Goal: Task Accomplishment & Management: Manage account settings

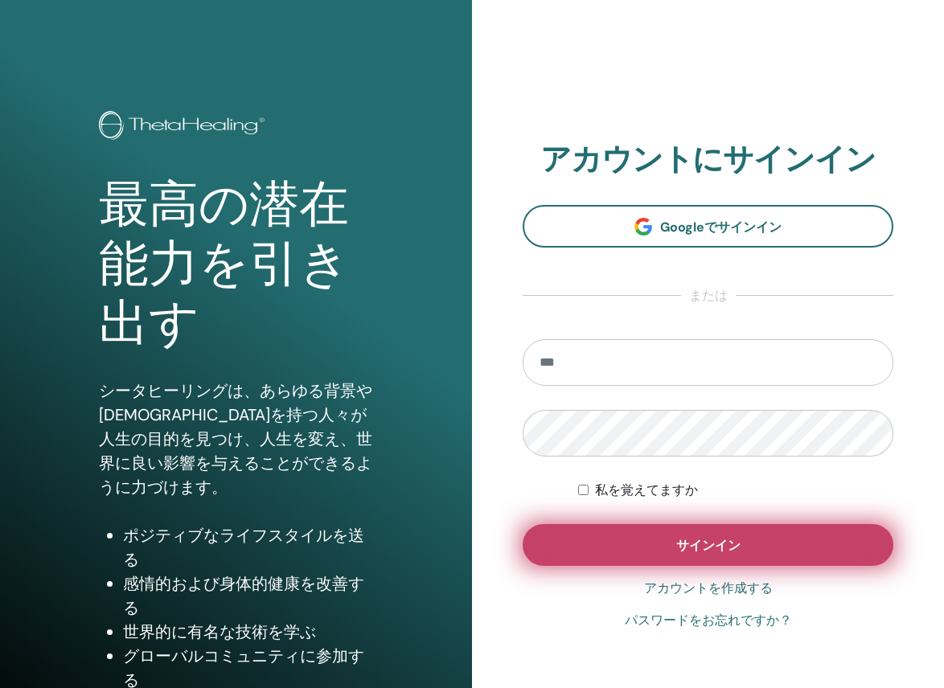
type input "**********"
click at [764, 552] on button "サインイン" at bounding box center [708, 545] width 371 height 42
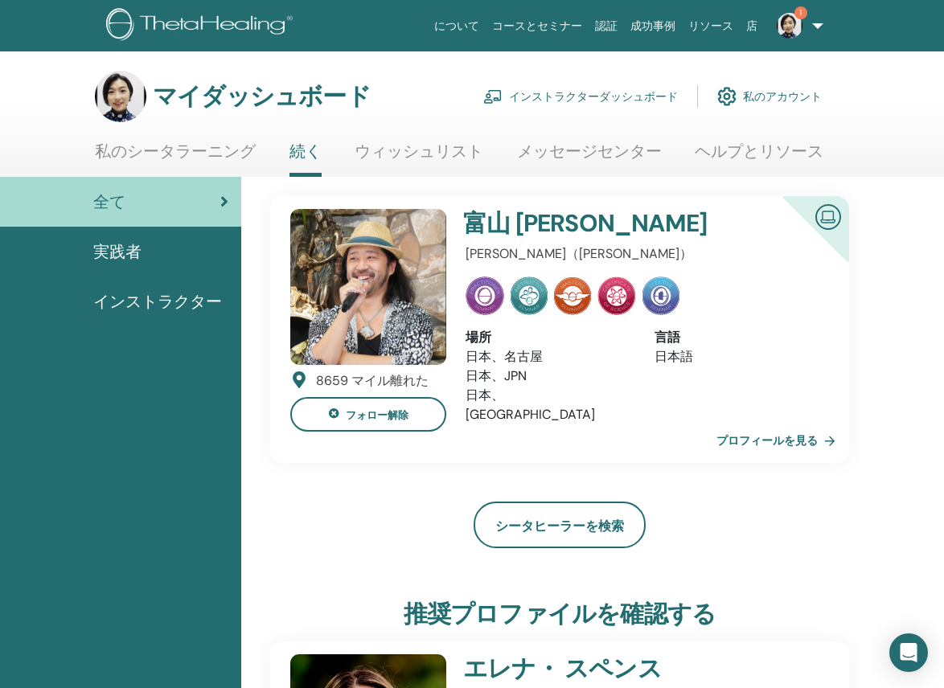
click at [794, 23] on img at bounding box center [790, 26] width 26 height 26
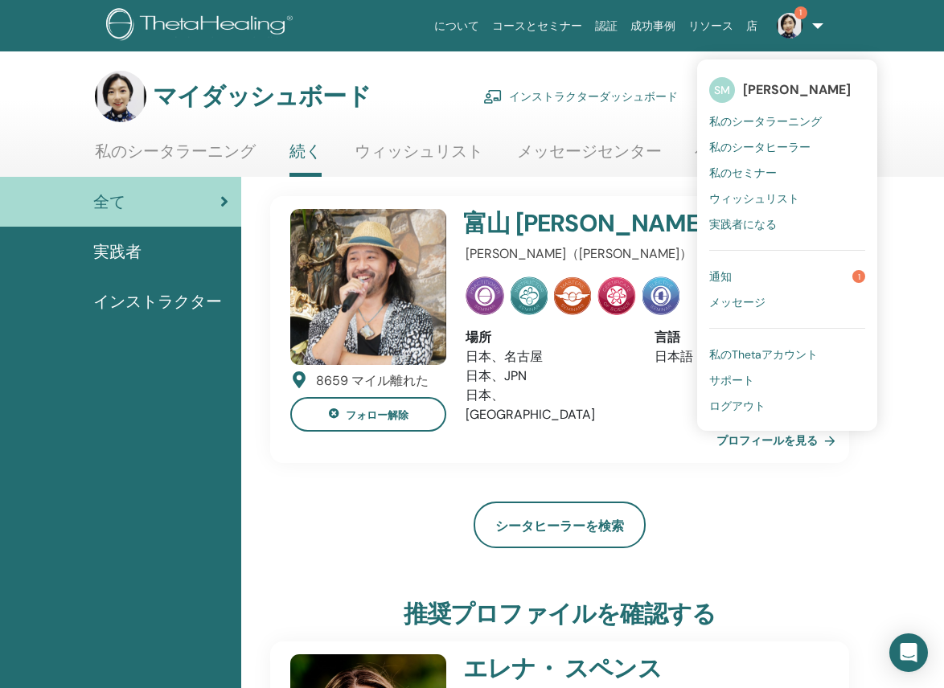
click at [756, 275] on link "通知 1" at bounding box center [787, 277] width 156 height 26
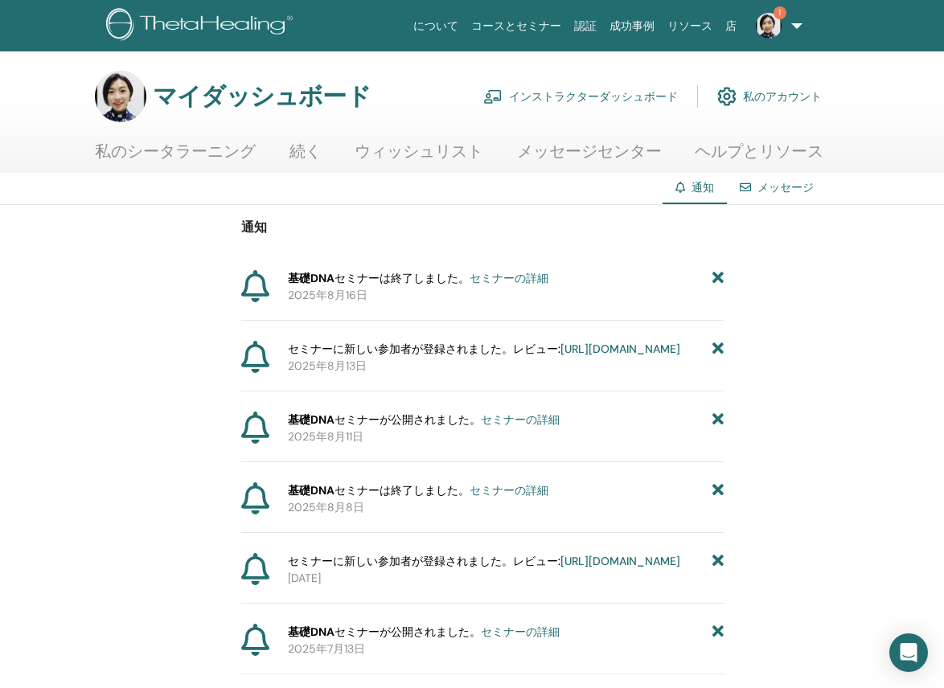
click at [592, 96] on font "インストラクターダッシュボード" at bounding box center [593, 97] width 169 height 14
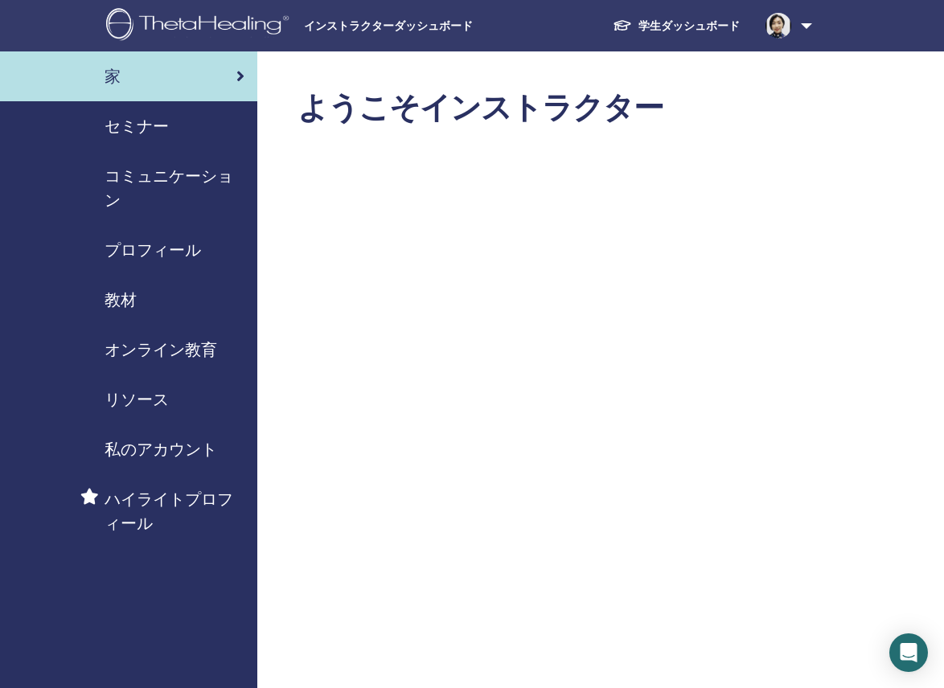
click at [147, 133] on font "セミナー" at bounding box center [137, 126] width 64 height 21
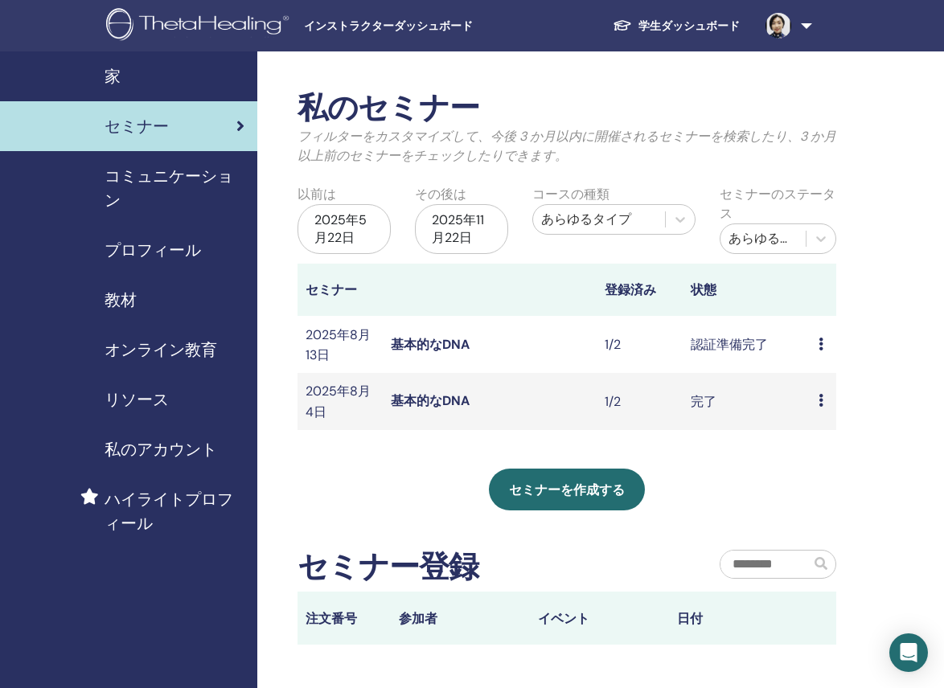
click at [821, 400] on icon at bounding box center [820, 400] width 5 height 13
click at [810, 439] on font "参加者" at bounding box center [825, 436] width 39 height 17
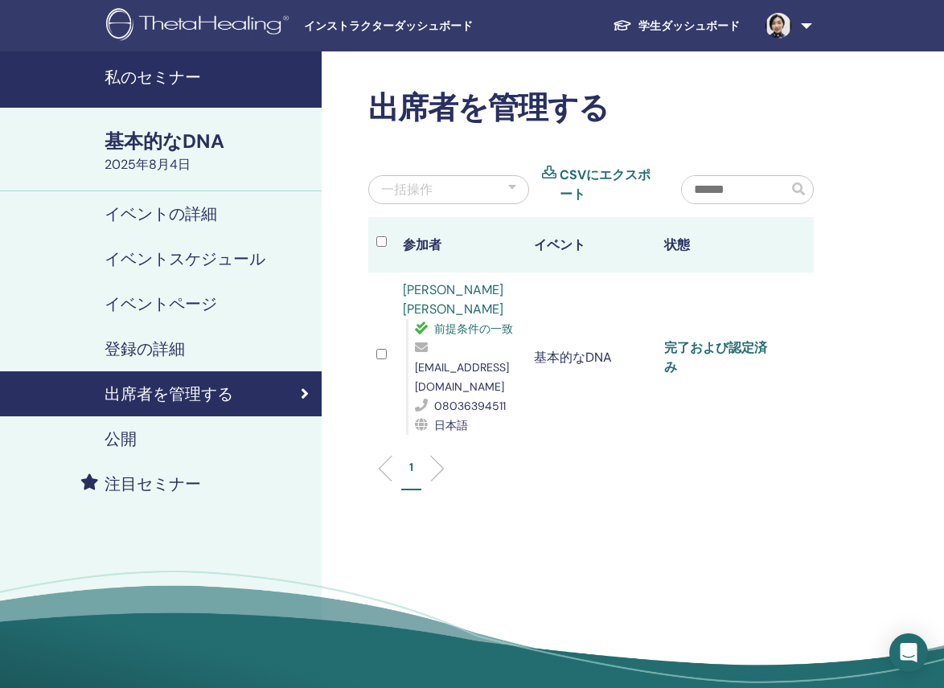
click at [732, 339] on font "完了および認定済み" at bounding box center [715, 357] width 103 height 36
